Goal: Transaction & Acquisition: Purchase product/service

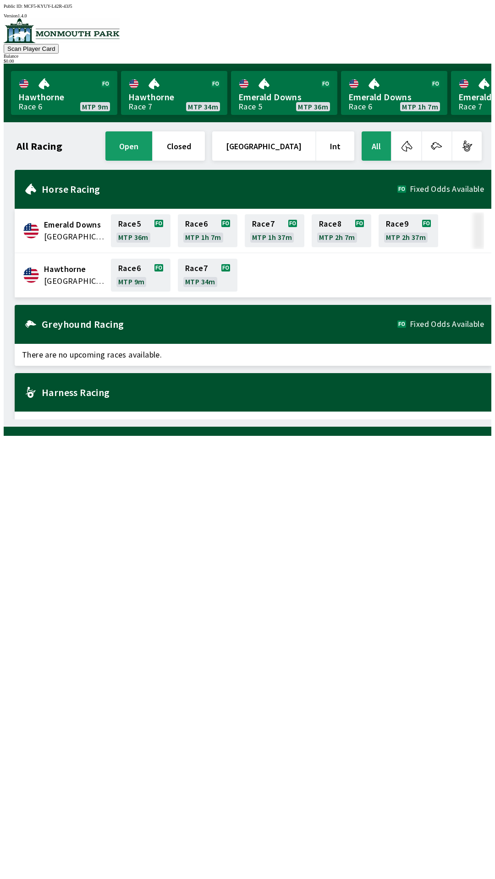
click at [4, 427] on div "All Racing open closed United States Int All Emerald Downs [GEOGRAPHIC_DATA] Ra…" at bounding box center [247, 274] width 487 height 304
click at [250, 4] on div "Public ID: MCF5-KYUY-L42R-43J5 Version 1.4.0" at bounding box center [247, 11] width 487 height 15
click at [231, 71] on link "Emerald Downs Race 5 MTP 36m" at bounding box center [284, 93] width 106 height 44
click at [212, 98] on link "Hawthorne Race 7 MTP 34m" at bounding box center [174, 93] width 106 height 44
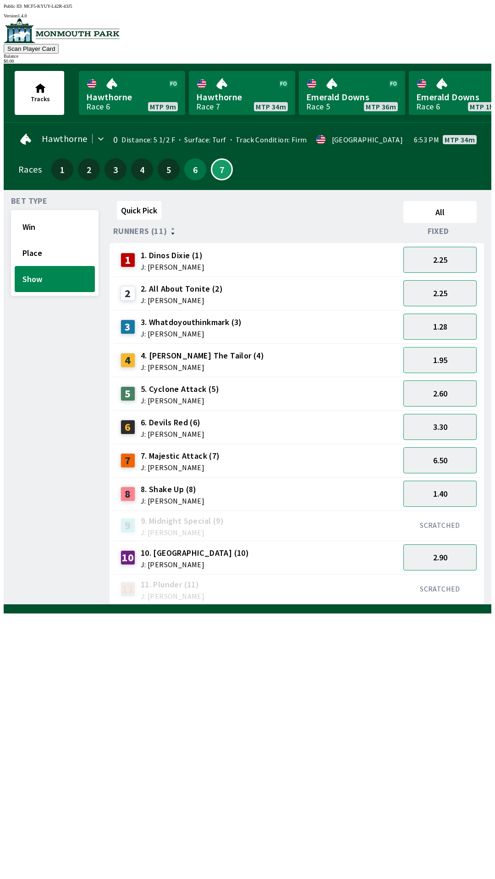
click at [461, 163] on div "Races 1 2 3 4 5 6 7" at bounding box center [247, 169] width 458 height 27
click at [269, 605] on div "Quick Pick All Runners (11) Fixed 1 1. Dinos Dixie (1) J: [PERSON_NAME] 2.25 2 …" at bounding box center [299, 401] width 381 height 408
click at [312, 605] on div "Quick Pick All Runners (11) Fixed 1 1. Dinos Dixie (1) J: [PERSON_NAME] 2.20 2 …" at bounding box center [299, 401] width 381 height 408
click at [0, 0] on div "11 11. Plunder (11) J: [PERSON_NAME] SCRATCHED" at bounding box center [0, 0] width 0 height 0
click at [420, 414] on button "3.20" at bounding box center [439, 427] width 73 height 26
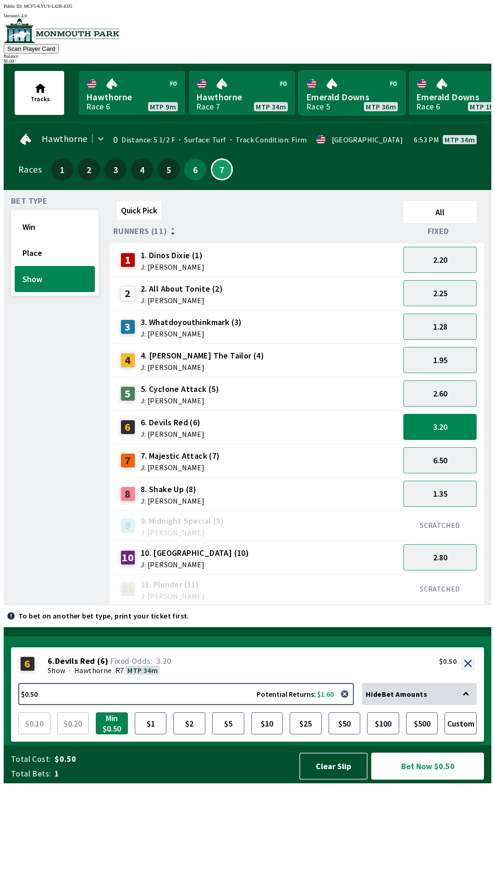
click at [299, 81] on link "Emerald Downs Race 5 MTP 36m" at bounding box center [352, 93] width 106 height 44
click at [297, 595] on div "11 11. Plunder (11) J: [PERSON_NAME]" at bounding box center [256, 589] width 279 height 23
click at [211, 169] on button "7" at bounding box center [222, 169] width 22 height 22
click at [0, 0] on div "7 7. Majestic Attack (7) J: [PERSON_NAME] 6.50" at bounding box center [0, 0] width 0 height 0
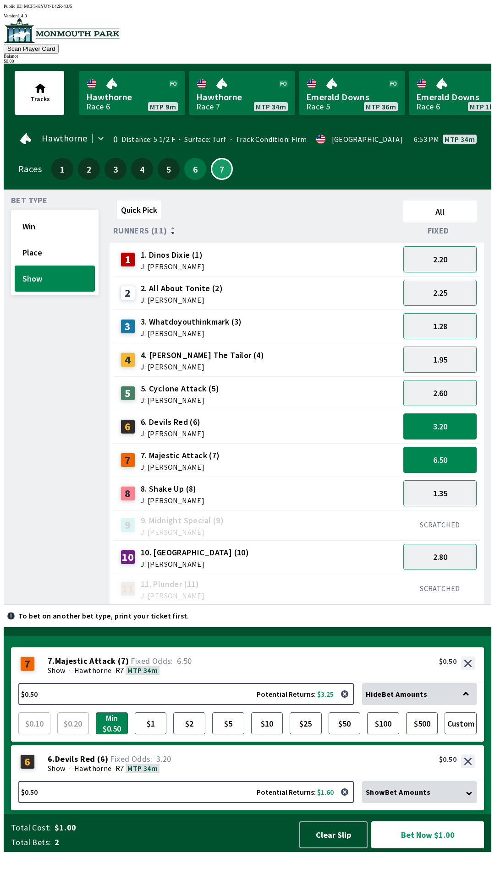
scroll to position [0, 0]
